Goal: Check status: Verify the current state of an ongoing process or item

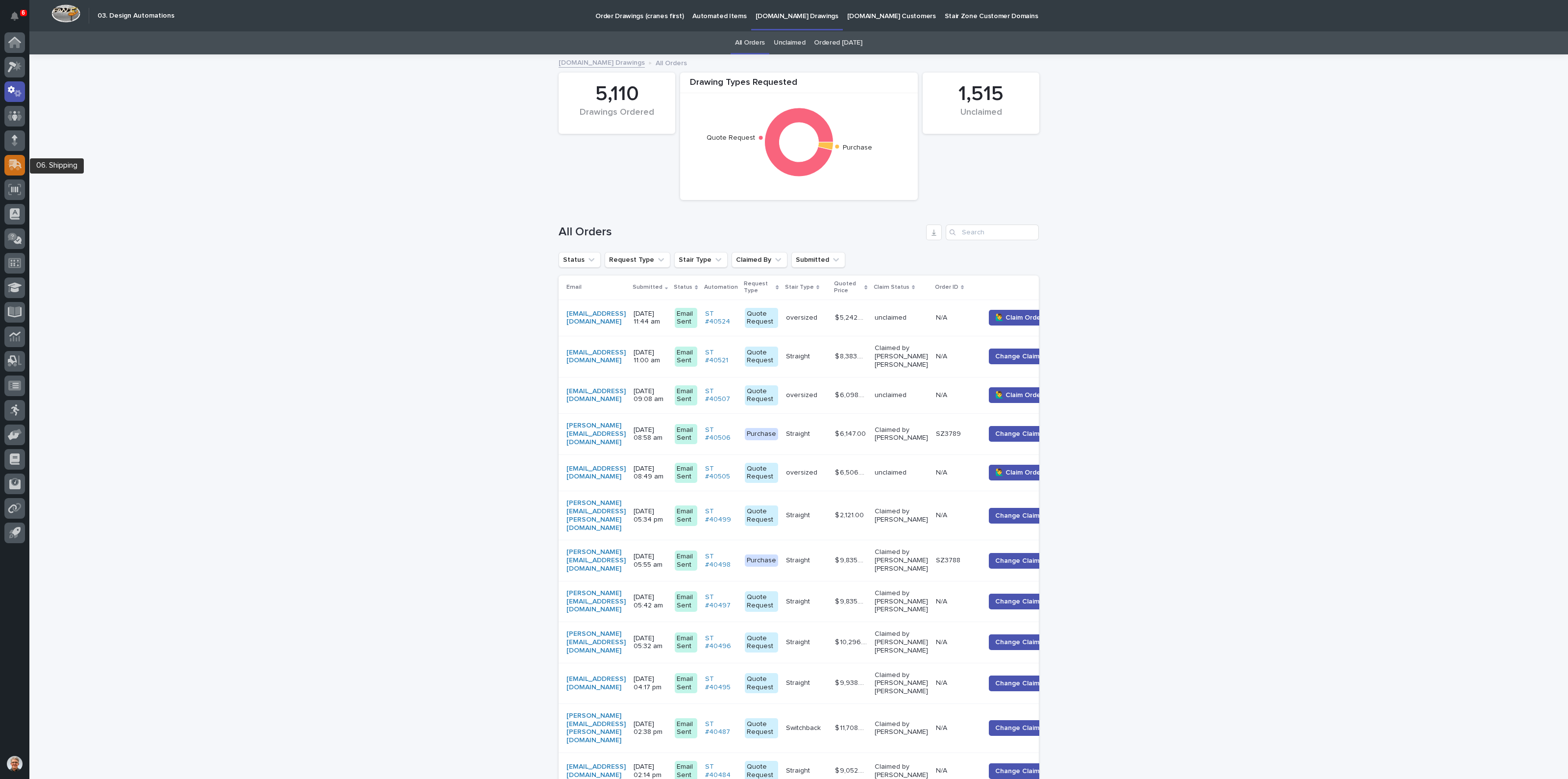
click at [12, 162] on icon at bounding box center [15, 164] width 13 height 9
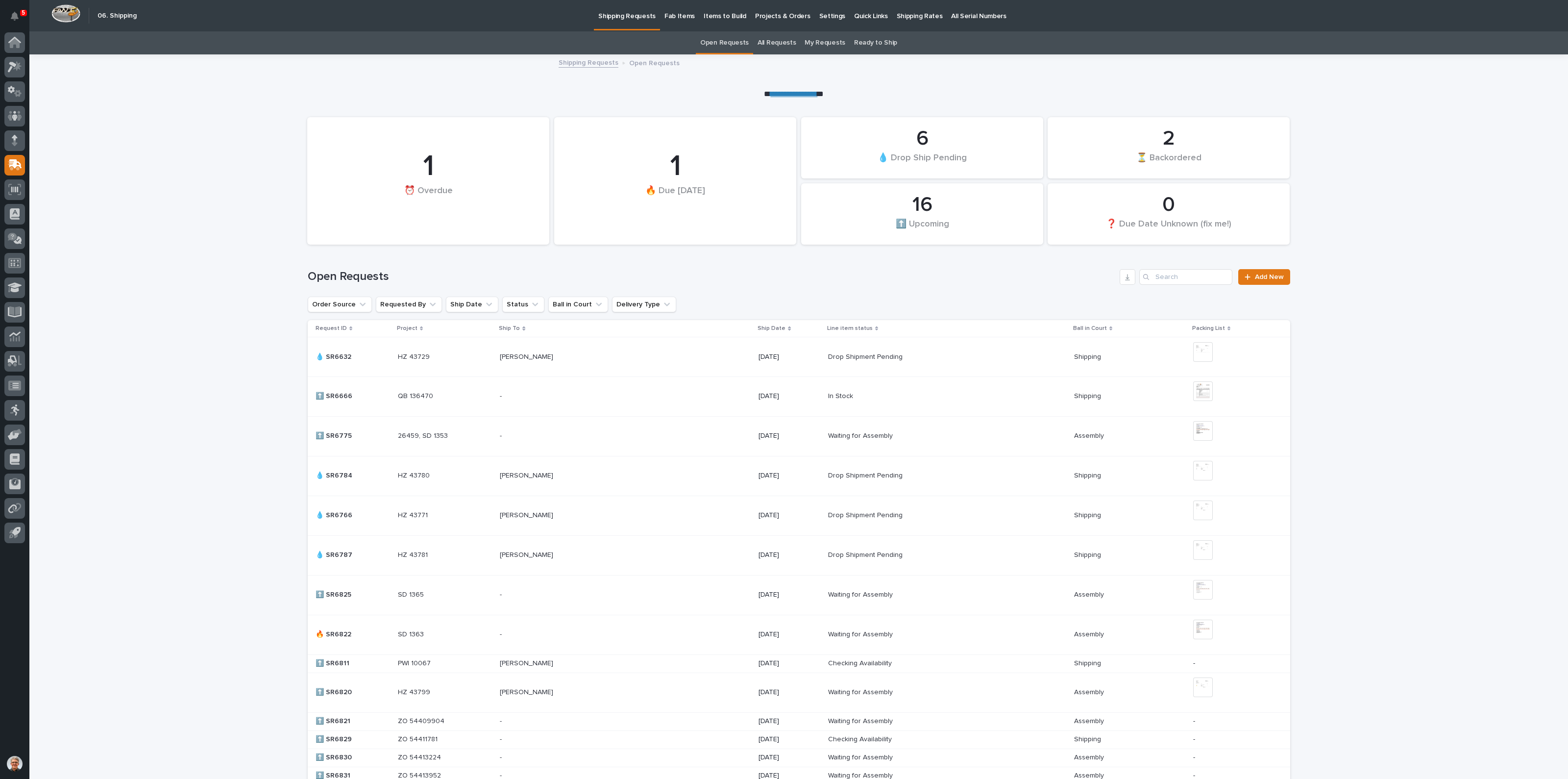
click at [826, 40] on link "My Requests" at bounding box center [825, 43] width 41 height 23
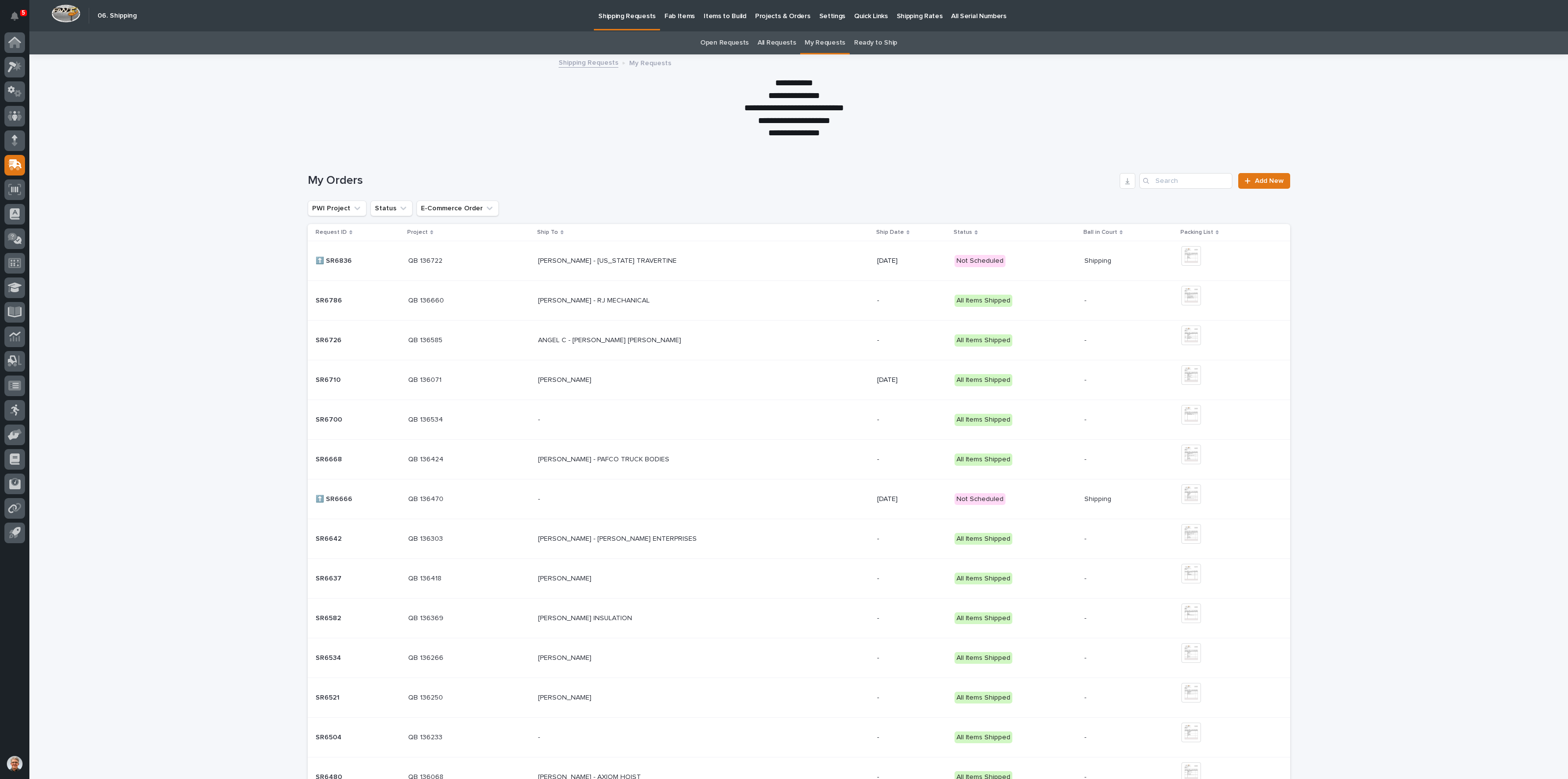
click at [609, 257] on p "[PERSON_NAME] - [US_STATE] TRAVERTINE" at bounding box center [608, 260] width 140 height 11
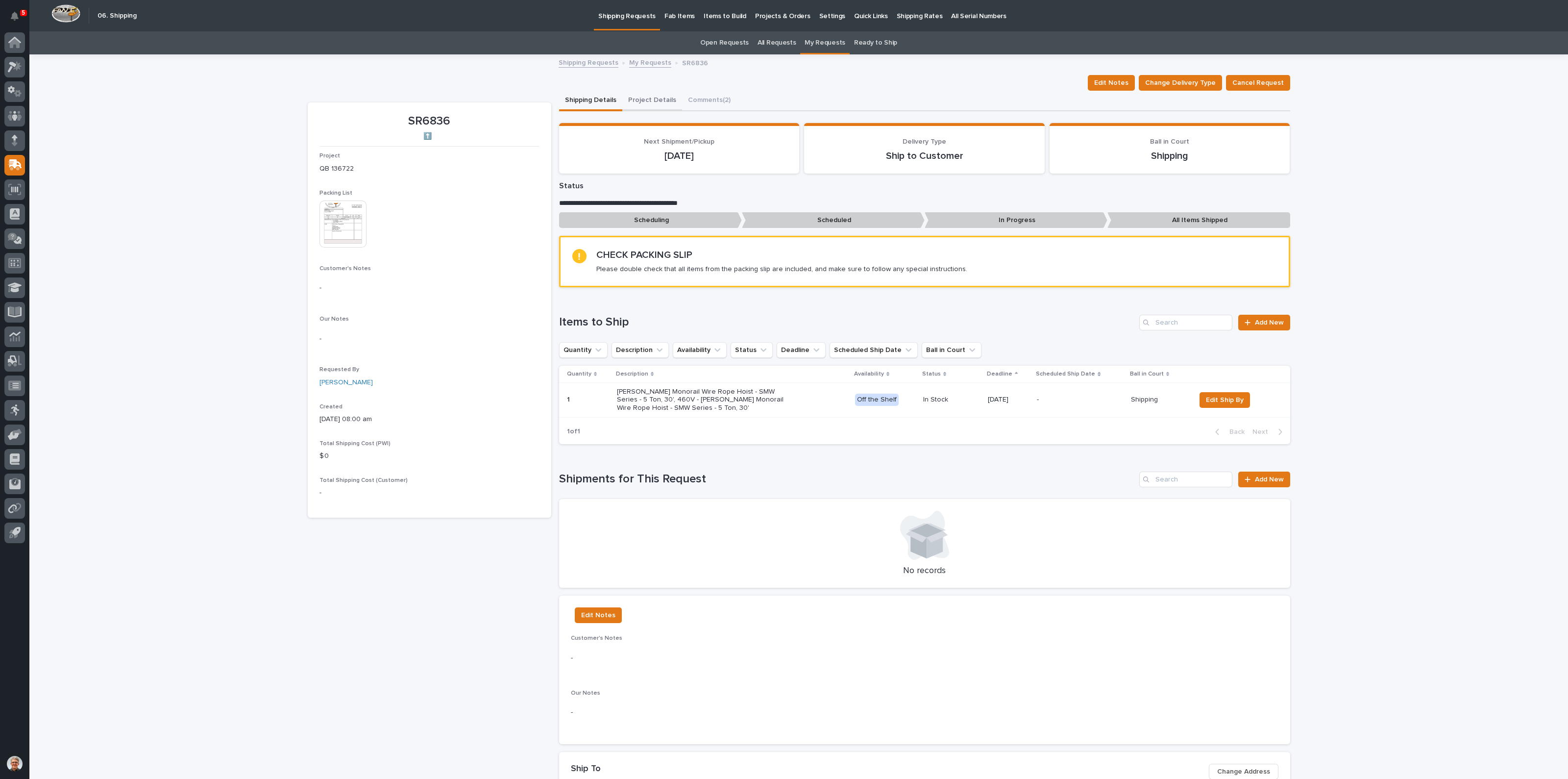
click at [650, 98] on button "Project Details" at bounding box center [652, 100] width 60 height 20
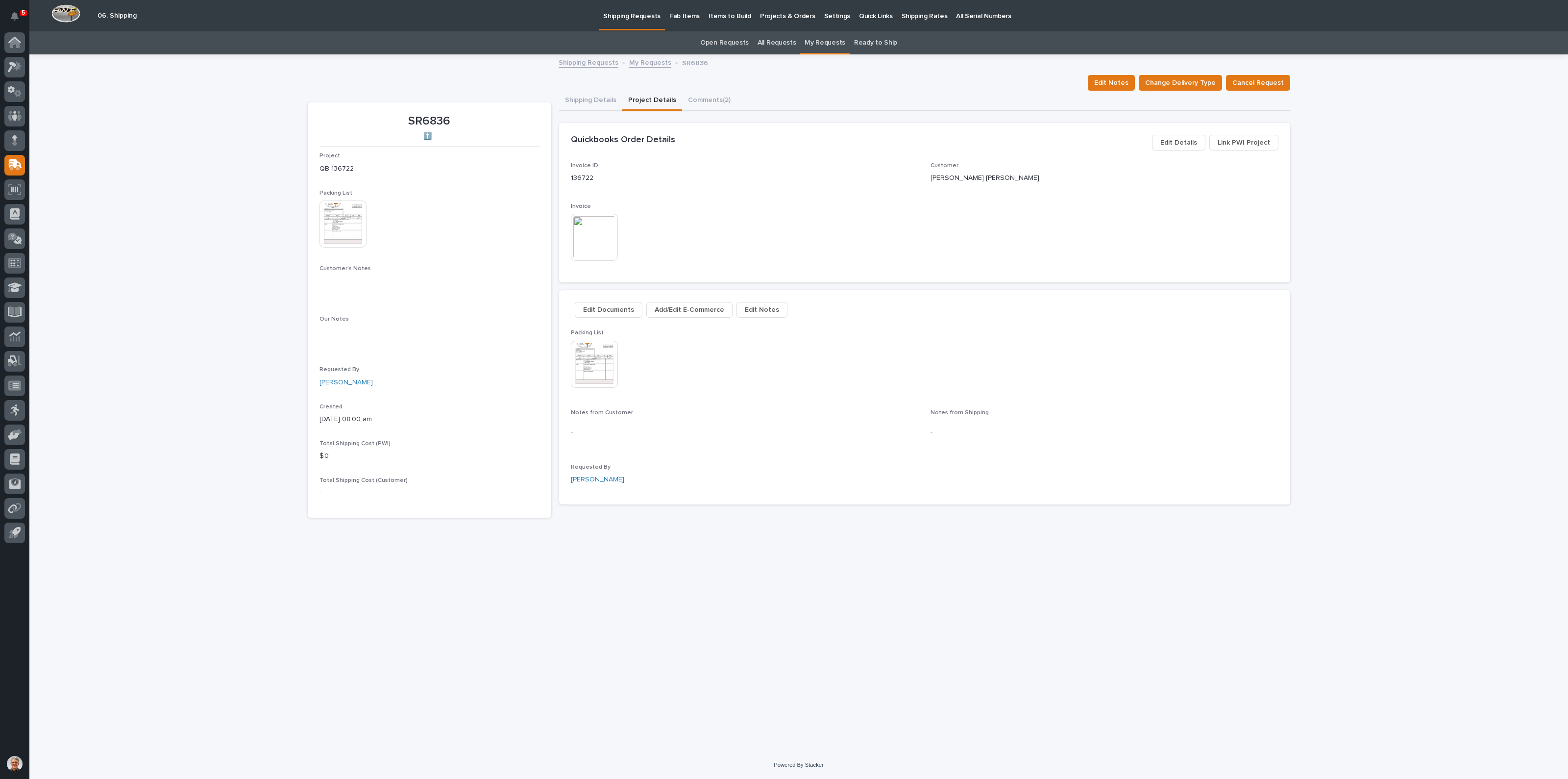
click at [1187, 139] on span "Edit Details" at bounding box center [1179, 143] width 37 height 12
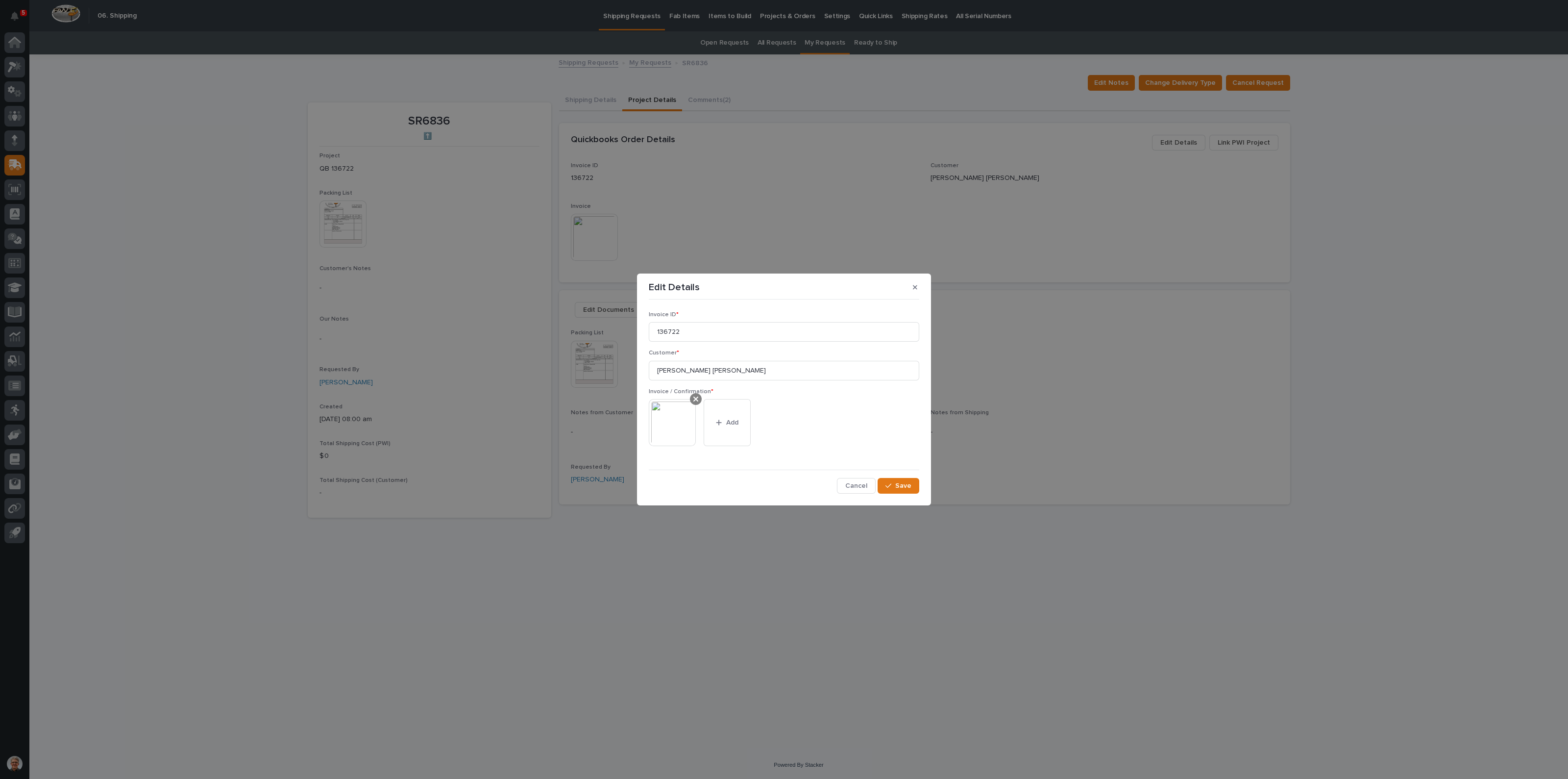
click at [693, 397] on icon at bounding box center [696, 399] width 5 height 5
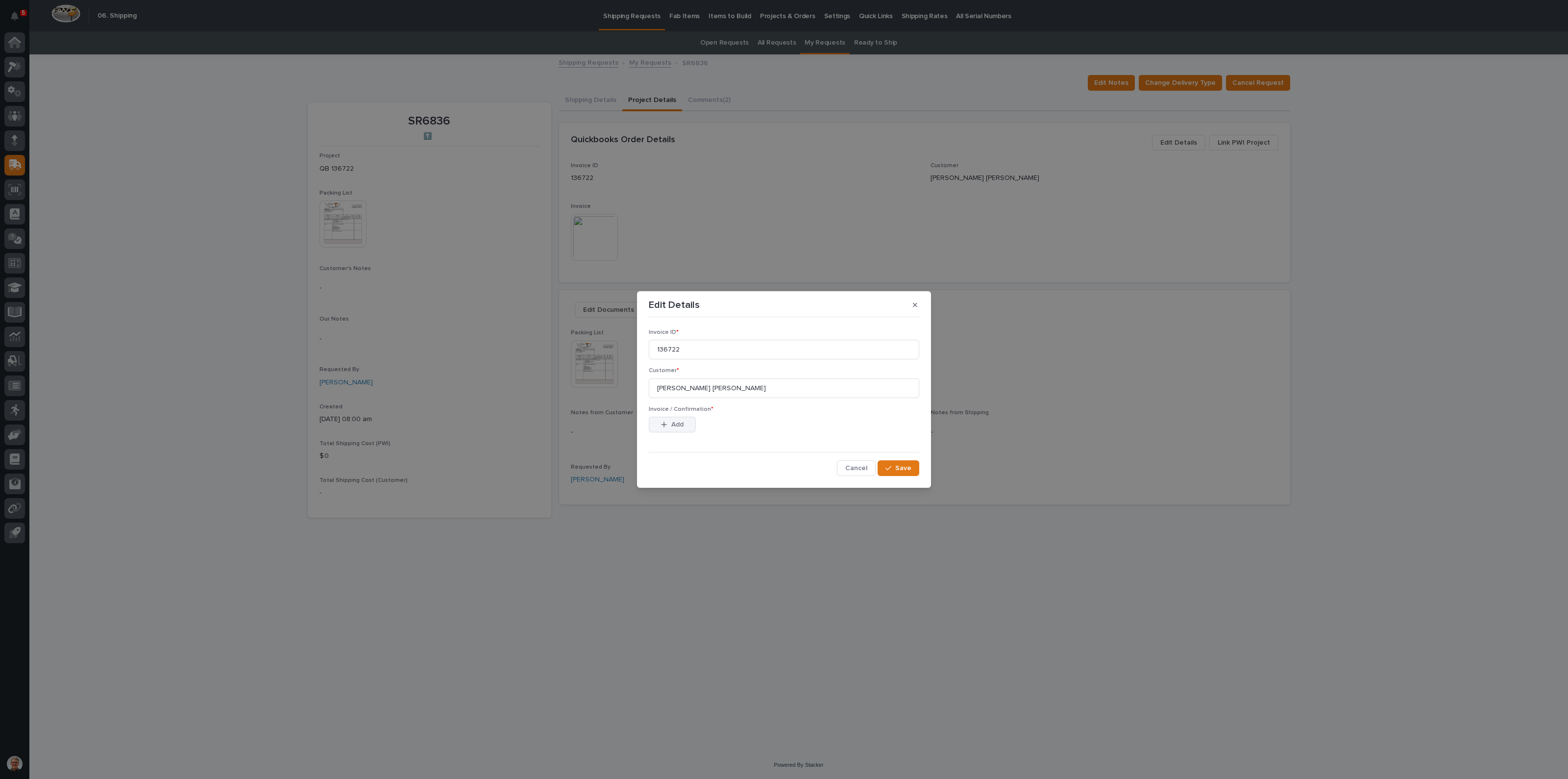
click at [672, 423] on span "Add" at bounding box center [678, 425] width 12 height 9
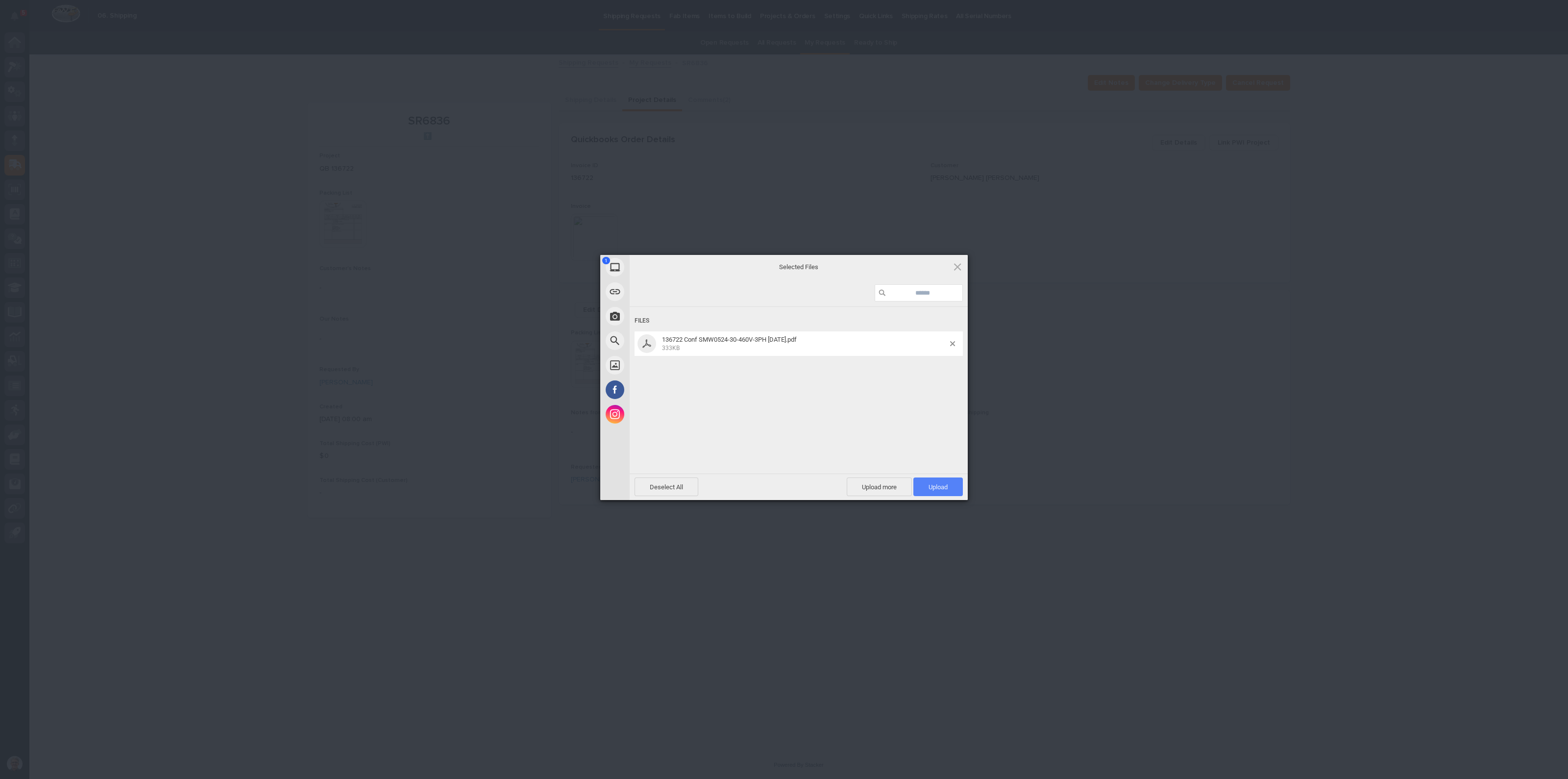
click at [939, 483] on span "Upload 1" at bounding box center [938, 487] width 19 height 8
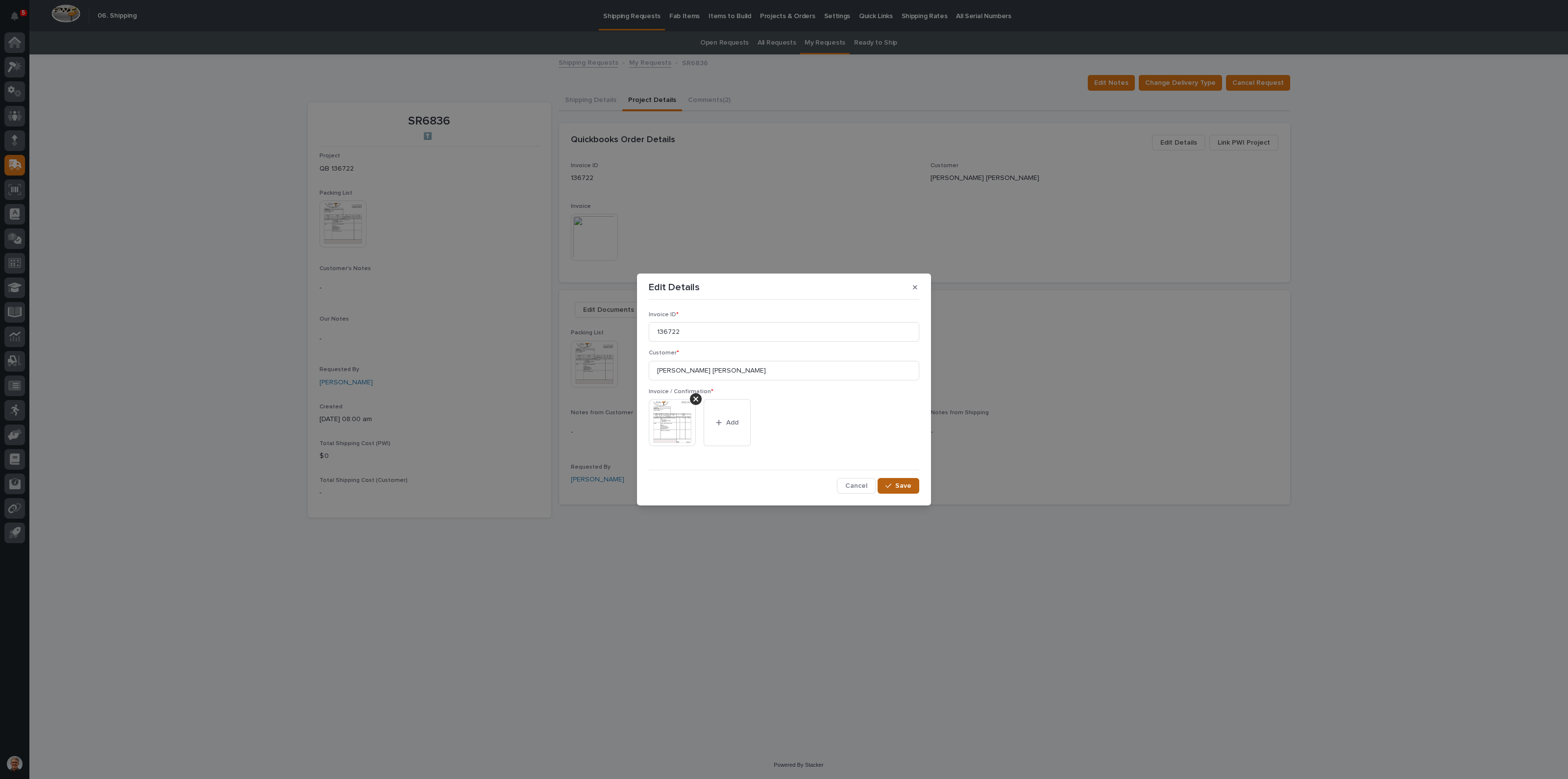
click at [896, 484] on span "Save" at bounding box center [903, 486] width 16 height 9
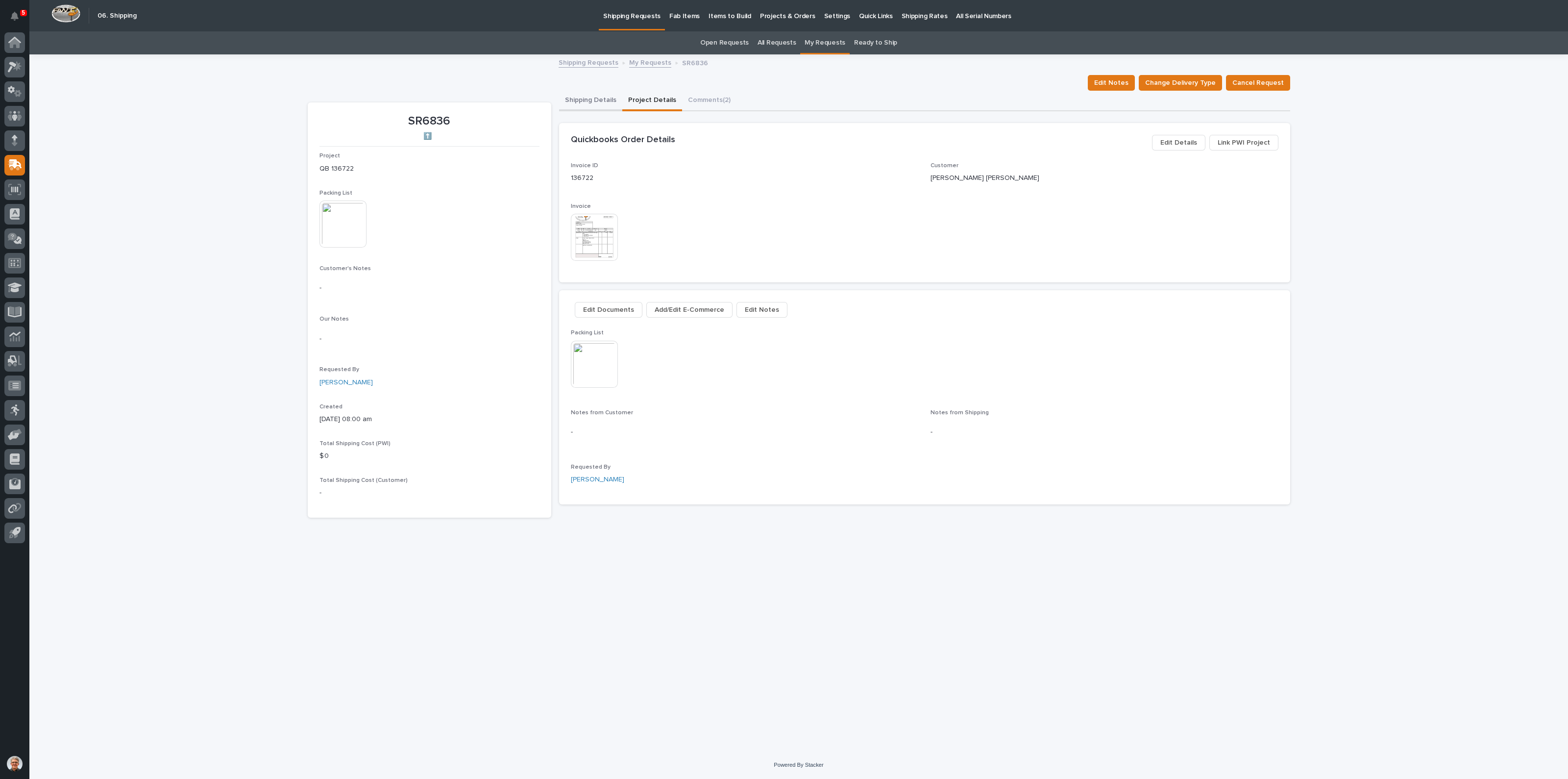
click at [582, 97] on button "Shipping Details" at bounding box center [591, 100] width 63 height 20
